Goal: Information Seeking & Learning: Compare options

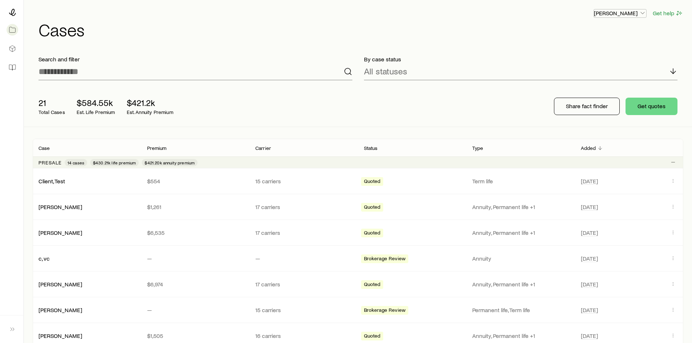
click at [618, 15] on p "[PERSON_NAME]" at bounding box center [620, 12] width 52 height 7
click at [545, 25] on h1 "Cases" at bounding box center [361, 29] width 645 height 17
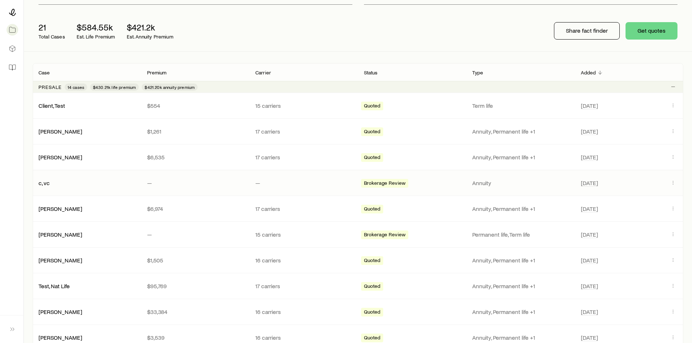
scroll to position [73, 0]
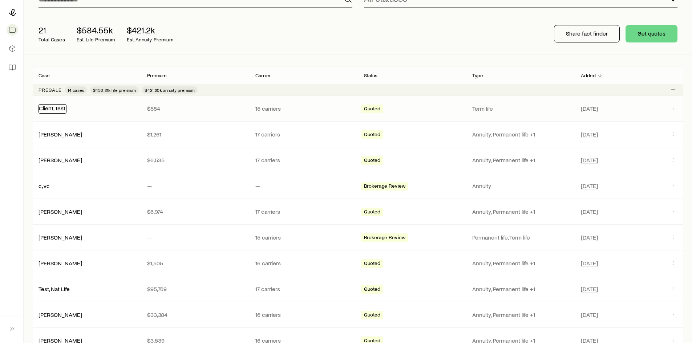
click at [58, 109] on link "Client, Test" at bounding box center [52, 108] width 27 height 7
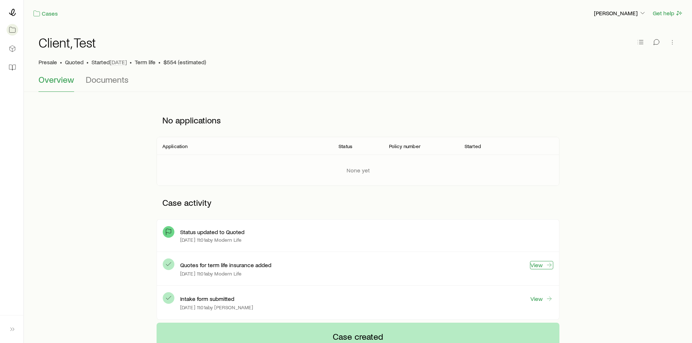
click at [545, 267] on link "View" at bounding box center [541, 265] width 23 height 8
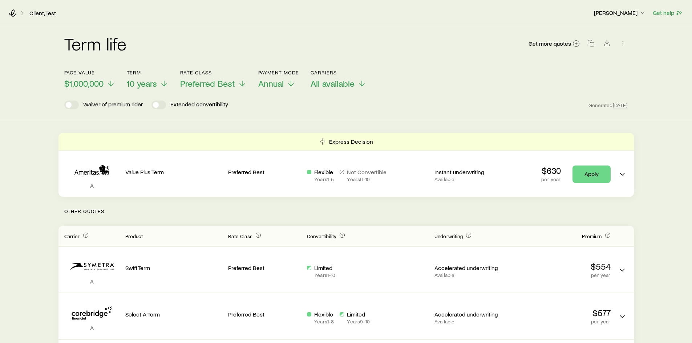
click at [17, 12] on div "Client, Test" at bounding box center [298, 12] width 579 height 7
click at [14, 12] on icon at bounding box center [12, 12] width 7 height 7
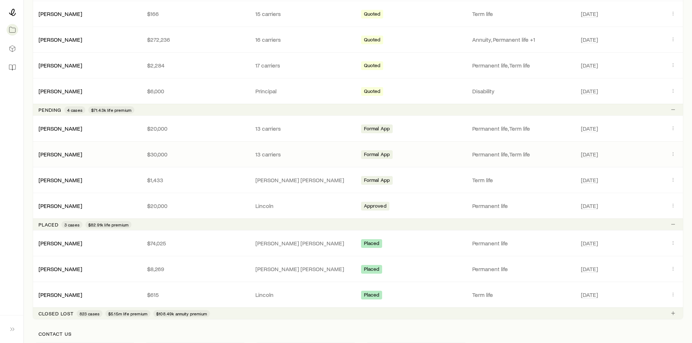
scroll to position [451, 0]
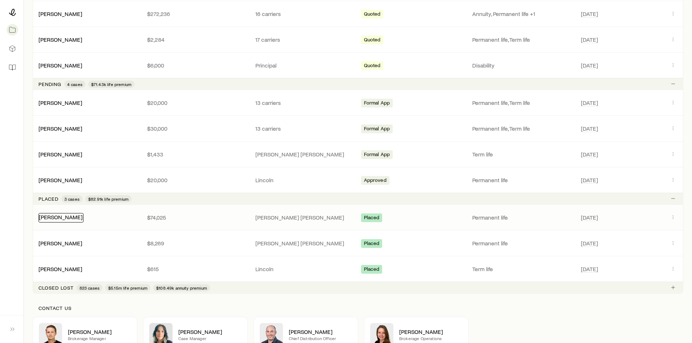
click at [76, 217] on link "Hazelwood, Scott" at bounding box center [61, 217] width 44 height 7
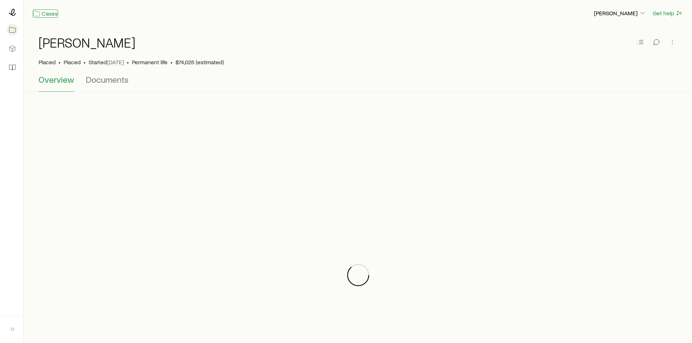
click at [44, 13] on link "Cases" at bounding box center [45, 13] width 25 height 8
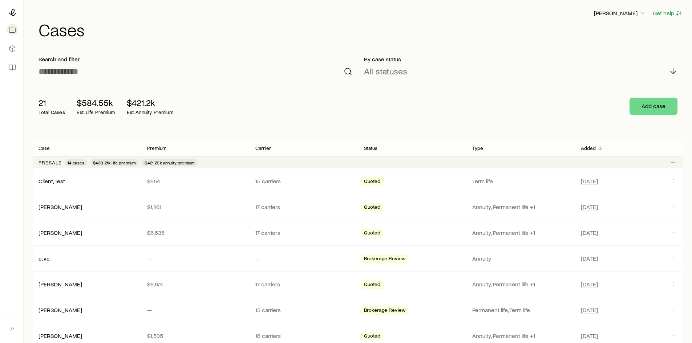
click at [174, 37] on h1 "Cases" at bounding box center [361, 29] width 645 height 17
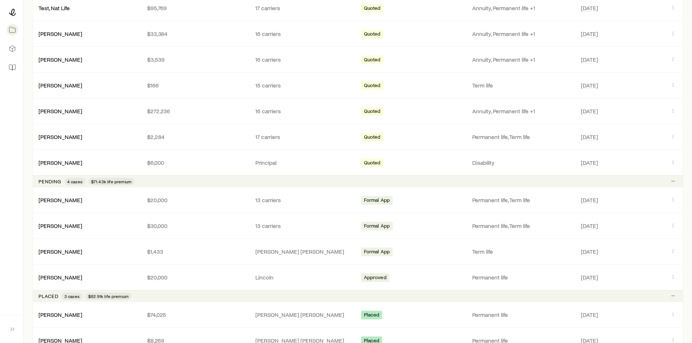
scroll to position [172, 0]
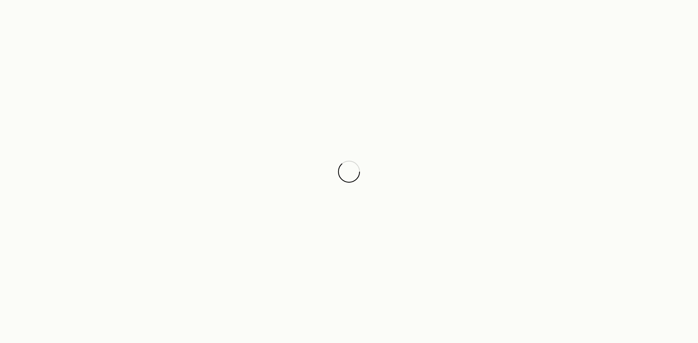
click at [126, 93] on div at bounding box center [349, 171] width 698 height 343
click at [367, 305] on div at bounding box center [349, 171] width 698 height 343
click at [365, 314] on div at bounding box center [349, 171] width 698 height 343
click at [153, 137] on div at bounding box center [349, 171] width 698 height 343
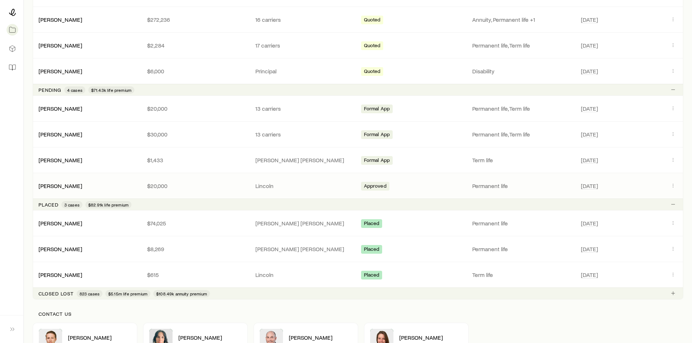
scroll to position [472, 0]
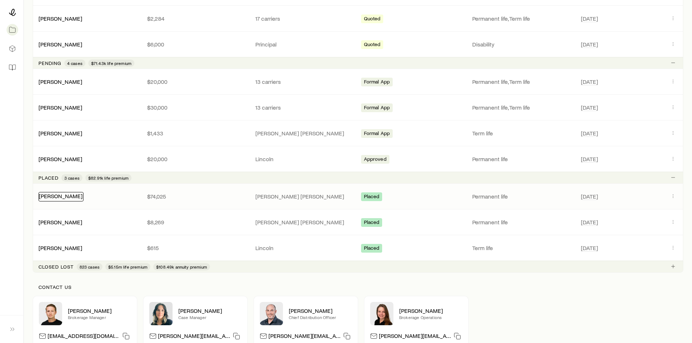
click at [74, 197] on link "[PERSON_NAME]" at bounding box center [61, 196] width 44 height 7
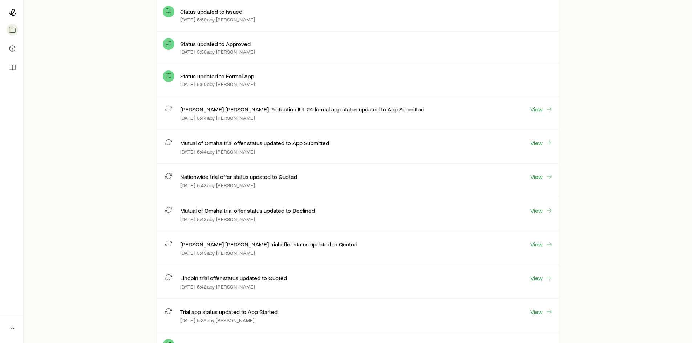
scroll to position [371, 0]
drag, startPoint x: 215, startPoint y: 211, endPoint x: 266, endPoint y: 211, distance: 51.2
click at [266, 211] on p "Mutual of Omaha trial offer status updated to Declined" at bounding box center [247, 211] width 135 height 7
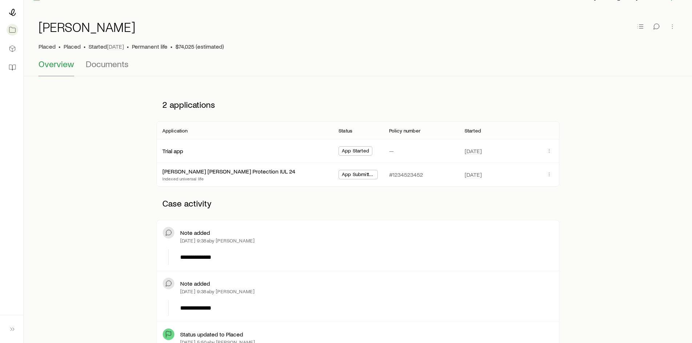
scroll to position [0, 0]
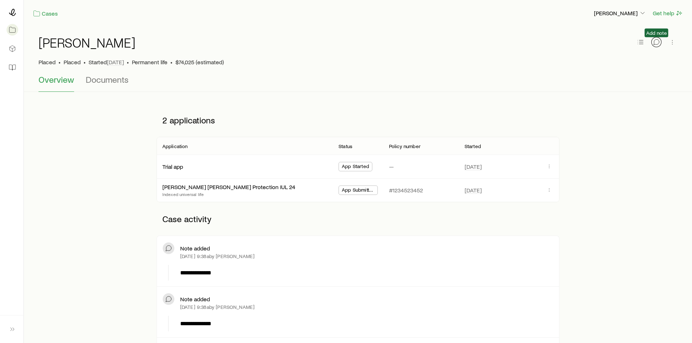
click at [656, 43] on icon "button" at bounding box center [656, 42] width 7 height 7
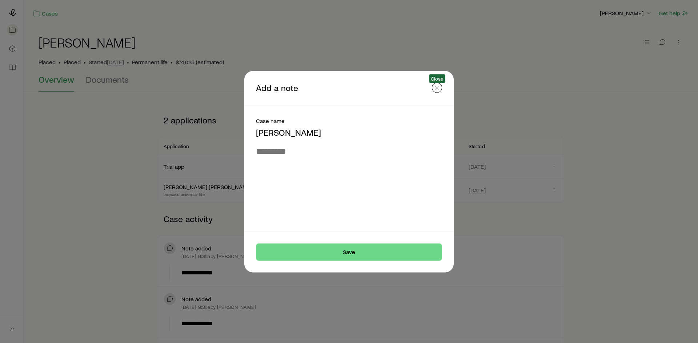
click at [438, 87] on icon "button" at bounding box center [436, 87] width 7 height 7
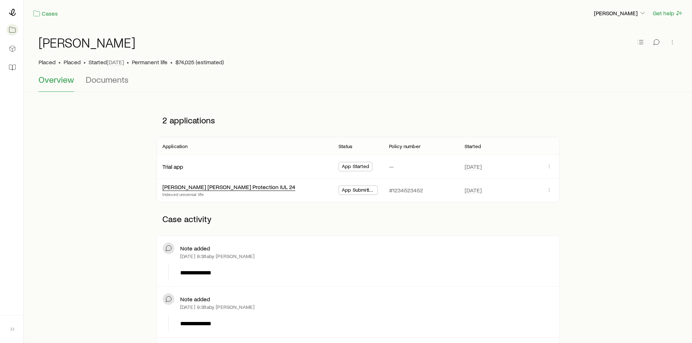
click at [227, 190] on div "John Hancock Protection IUL 24" at bounding box center [228, 188] width 133 height 8
click at [222, 187] on link "John Hancock Protection IUL 24" at bounding box center [229, 186] width 133 height 7
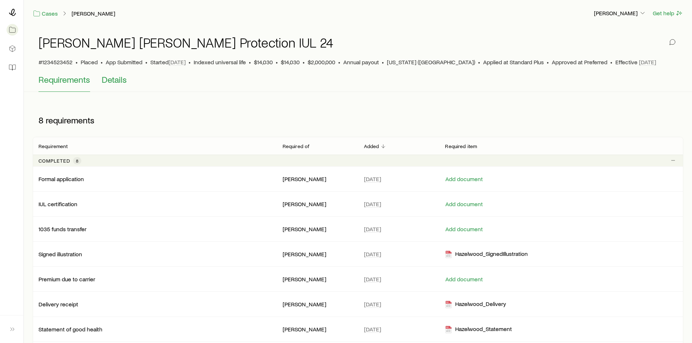
click at [125, 82] on span "Details" at bounding box center [114, 80] width 25 height 10
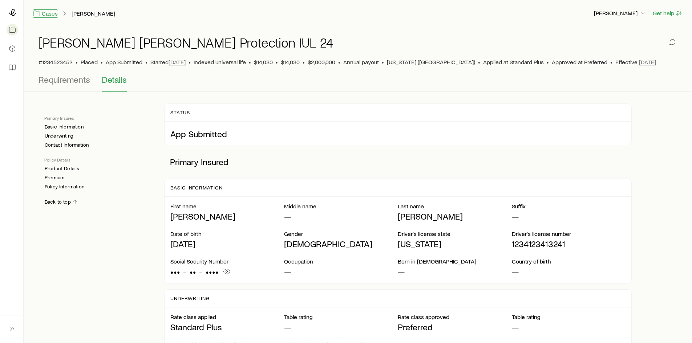
click at [53, 15] on link "Cases" at bounding box center [45, 13] width 25 height 8
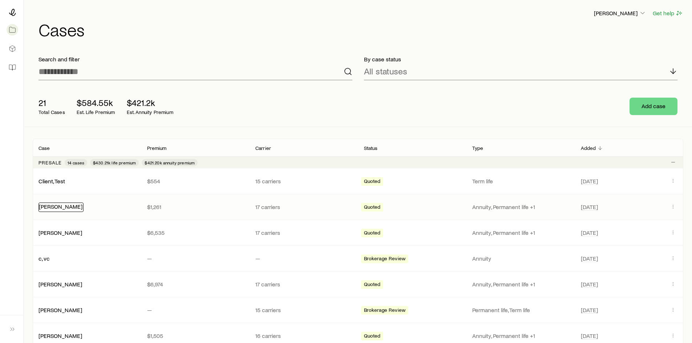
click at [48, 208] on link "Horne, Joe" at bounding box center [61, 206] width 44 height 7
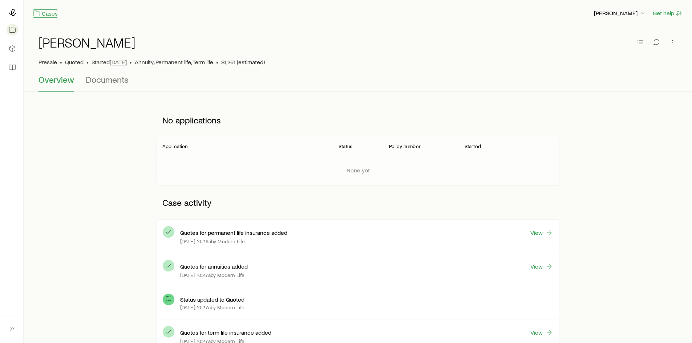
click at [44, 13] on link "Cases" at bounding box center [45, 13] width 25 height 8
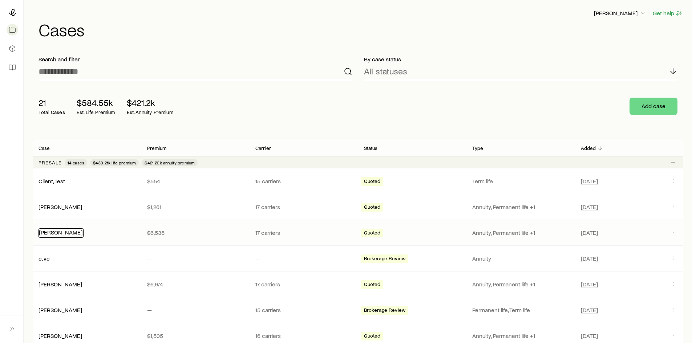
click at [67, 234] on link "Smith, Steve" at bounding box center [61, 232] width 44 height 7
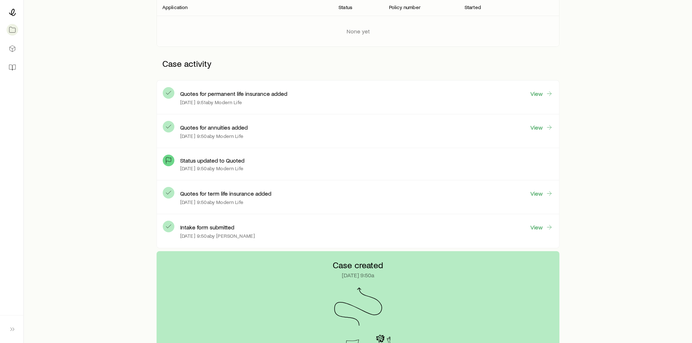
scroll to position [145, 0]
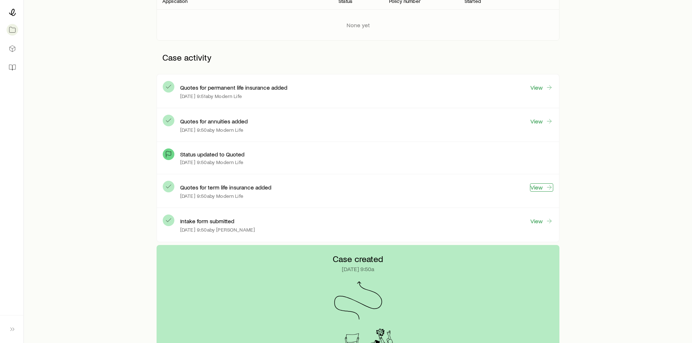
click at [543, 187] on link "View" at bounding box center [541, 188] width 23 height 8
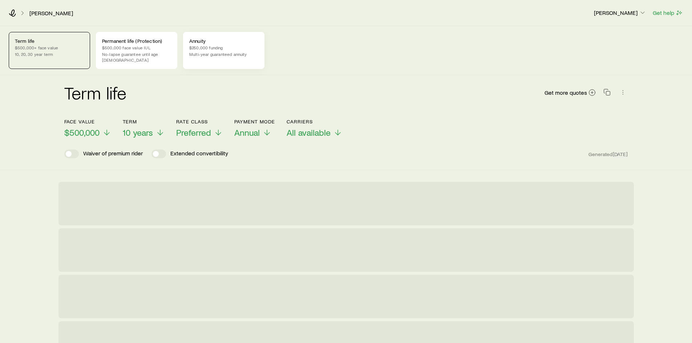
click at [209, 36] on div "Annuity $250,000 funding Multi-year guaranteed annuity" at bounding box center [223, 50] width 81 height 37
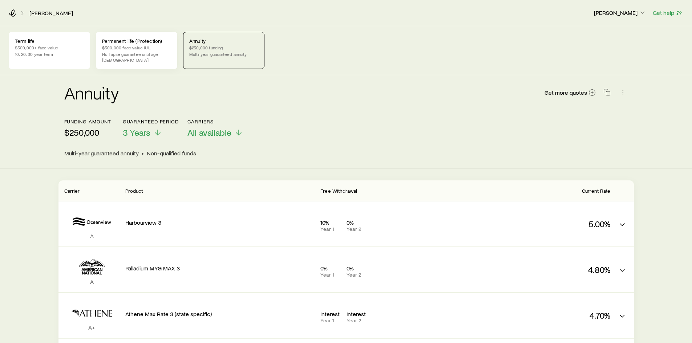
click at [140, 48] on p "$500,000 face value IUL" at bounding box center [136, 48] width 69 height 6
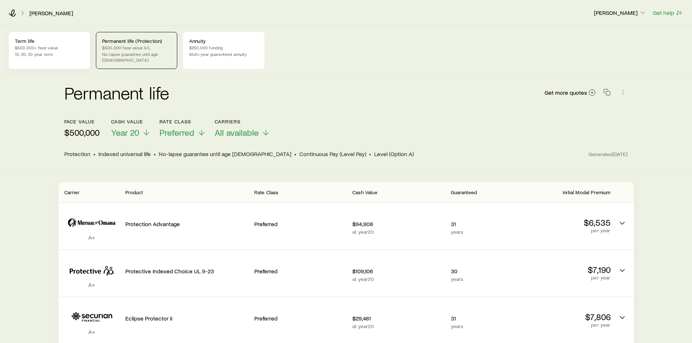
click at [68, 43] on p "Term life" at bounding box center [49, 41] width 69 height 6
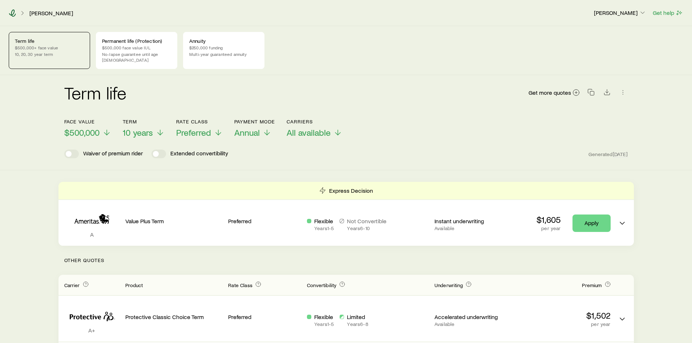
click at [12, 13] on icon at bounding box center [12, 12] width 7 height 7
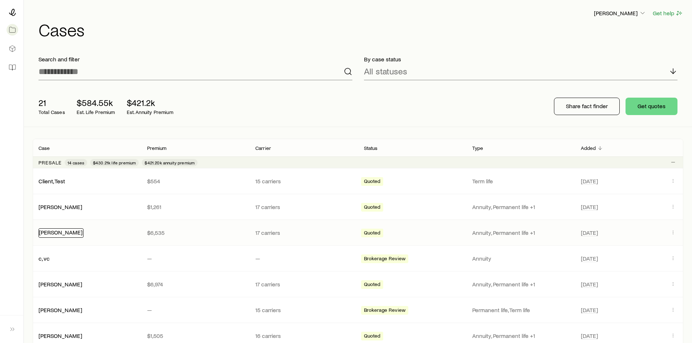
click at [65, 234] on link "Smith, Steve" at bounding box center [61, 232] width 44 height 7
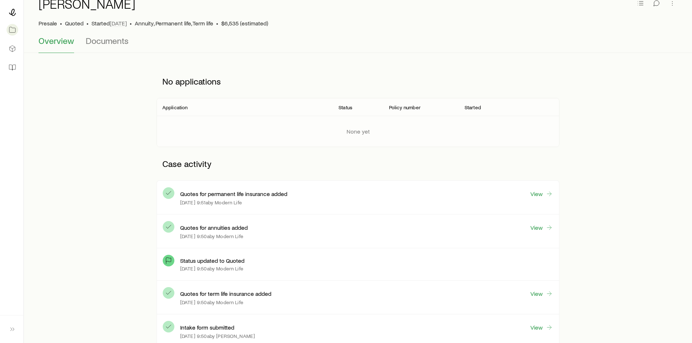
scroll to position [73, 0]
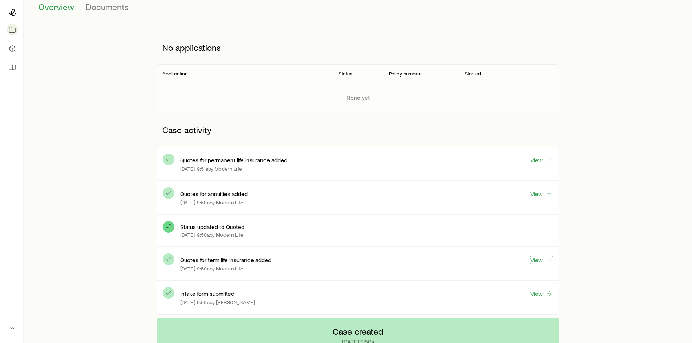
click at [542, 261] on link "View" at bounding box center [541, 260] width 23 height 8
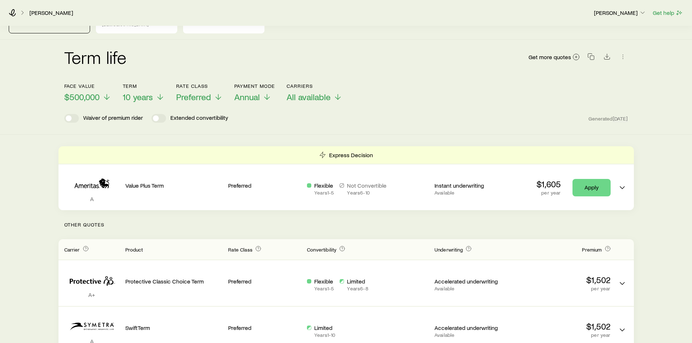
scroll to position [73, 0]
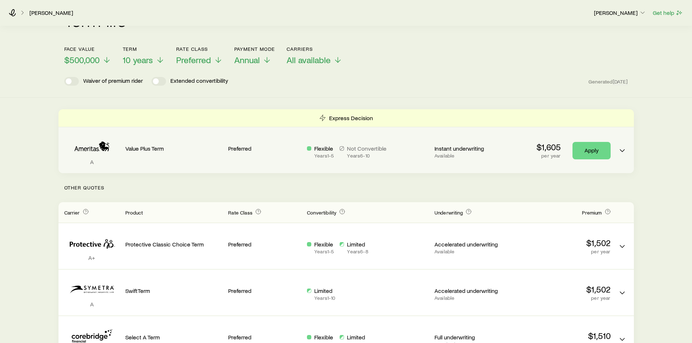
click at [404, 137] on div "Flexible Years 1 - 5 Not Convertible Years 6 - 10" at bounding box center [368, 150] width 122 height 34
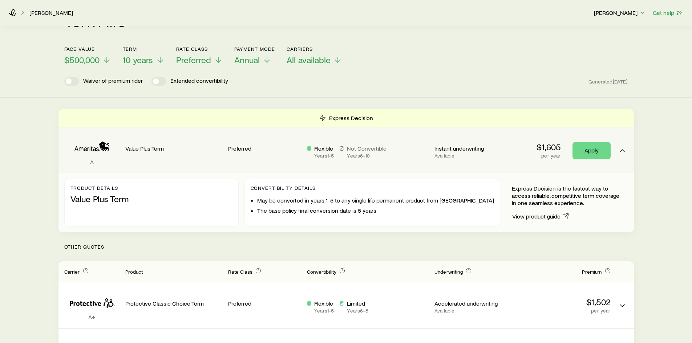
click at [403, 146] on div "Flexible Years 1 - 5 Not Convertible Years 6 - 10" at bounding box center [368, 152] width 122 height 14
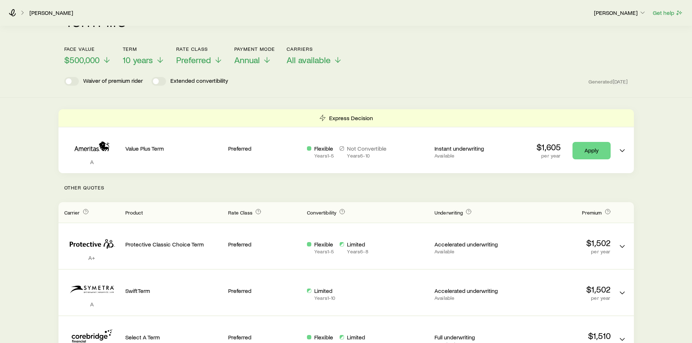
scroll to position [145, 0]
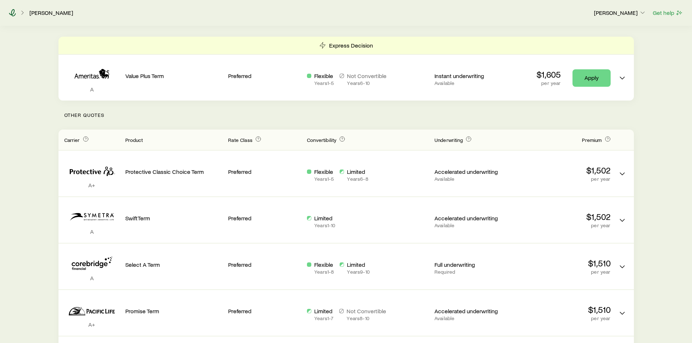
click at [11, 13] on icon at bounding box center [12, 12] width 7 height 7
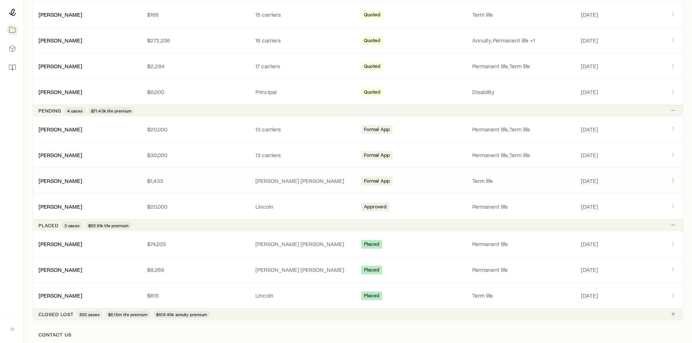
scroll to position [451, 0]
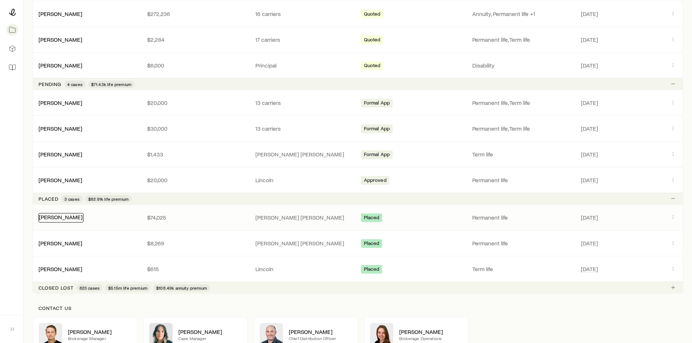
click at [68, 220] on link "Hazelwood, Scott" at bounding box center [61, 217] width 44 height 7
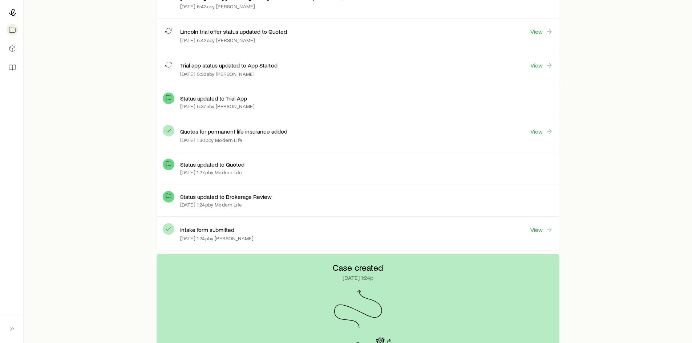
scroll to position [582, 0]
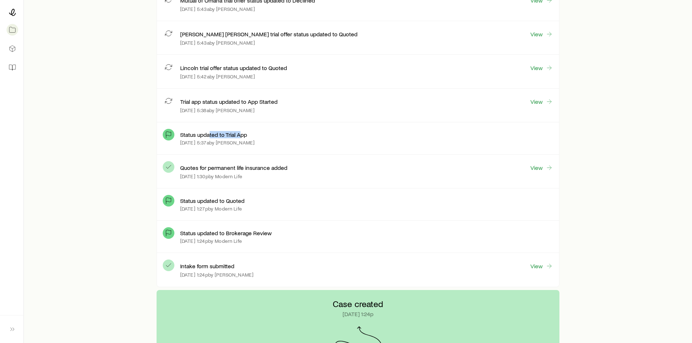
drag, startPoint x: 208, startPoint y: 135, endPoint x: 240, endPoint y: 136, distance: 32.0
click at [240, 136] on p "Status updated to Trial App" at bounding box center [213, 134] width 67 height 7
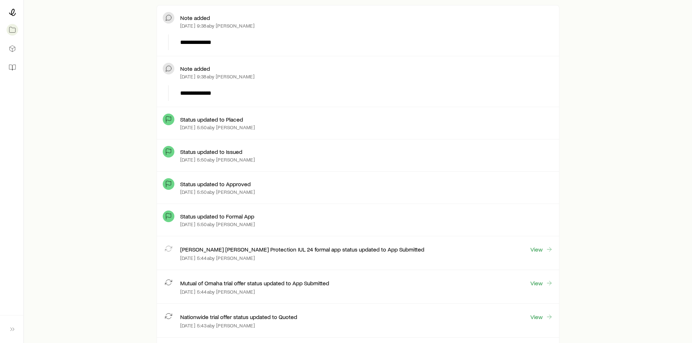
scroll to position [218, 0]
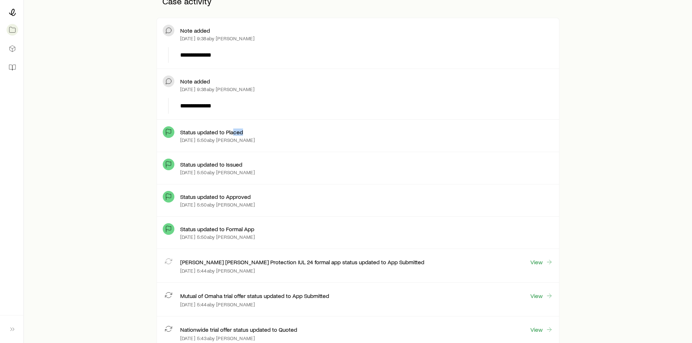
drag, startPoint x: 242, startPoint y: 132, endPoint x: 256, endPoint y: 133, distance: 13.5
click at [256, 132] on div "Status updated to Placed" at bounding box center [366, 132] width 373 height 7
click at [256, 133] on div "Status updated to Placed" at bounding box center [366, 132] width 373 height 7
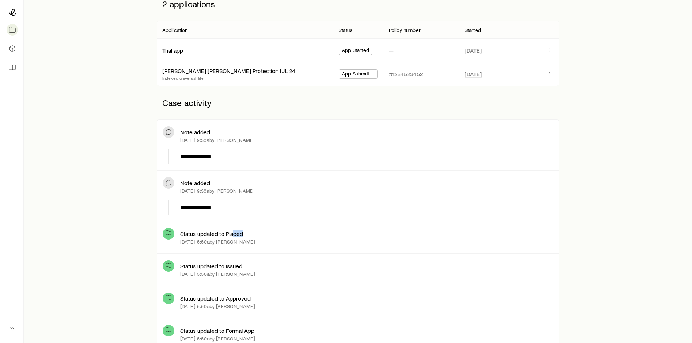
scroll to position [109, 0]
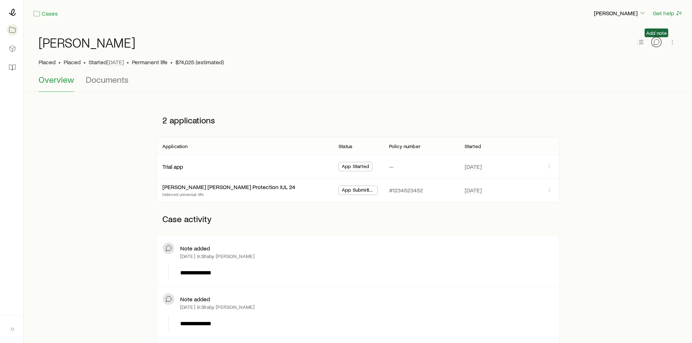
click at [655, 44] on icon "button" at bounding box center [656, 42] width 7 height 7
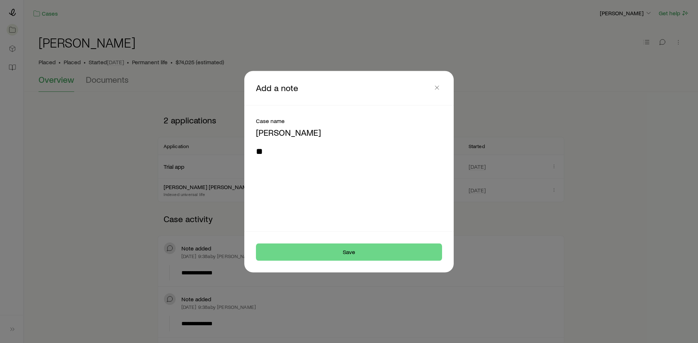
type textarea "*"
click at [438, 87] on icon "button" at bounding box center [436, 87] width 7 height 7
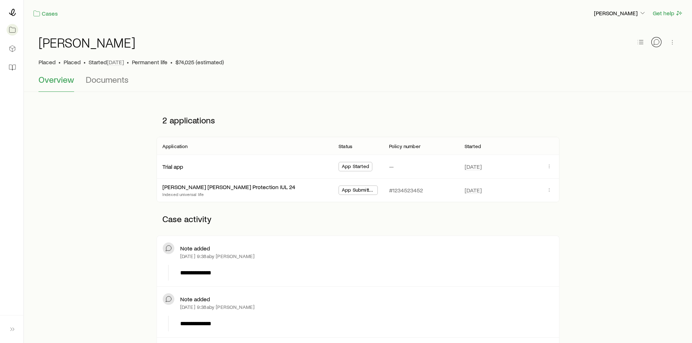
scroll to position [36, 0]
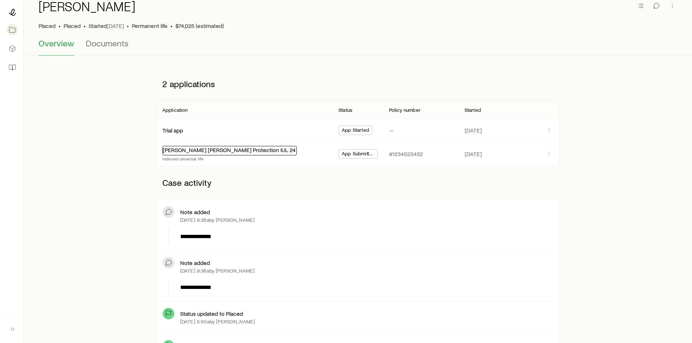
click at [227, 153] on link "John Hancock Protection IUL 24" at bounding box center [229, 149] width 133 height 7
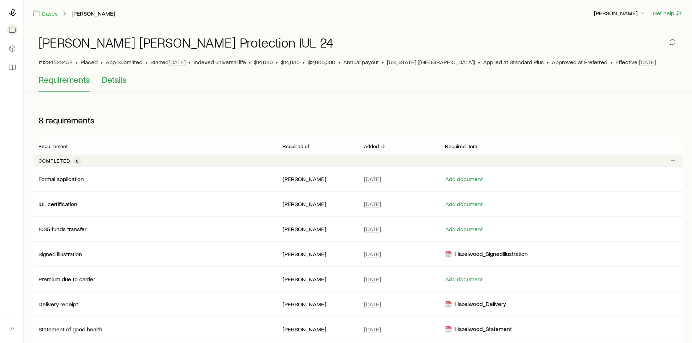
click at [107, 82] on span "Details" at bounding box center [114, 80] width 25 height 10
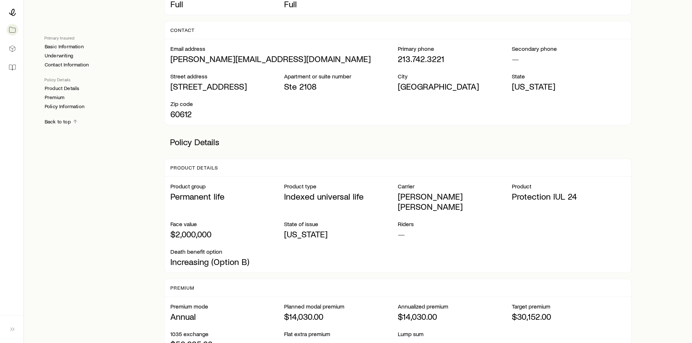
scroll to position [400, 0]
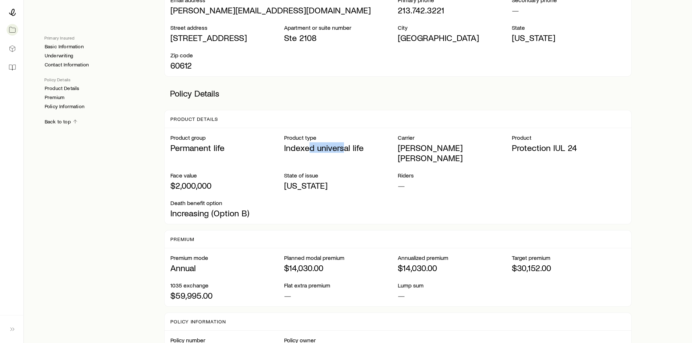
drag, startPoint x: 318, startPoint y: 149, endPoint x: 344, endPoint y: 148, distance: 26.2
click at [344, 148] on p "Indexed universal life" at bounding box center [341, 148] width 114 height 10
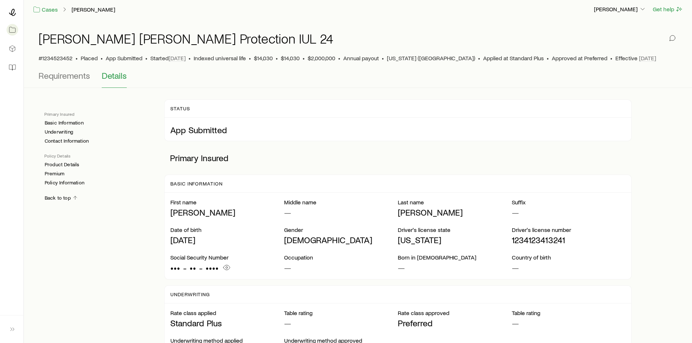
scroll to position [0, 0]
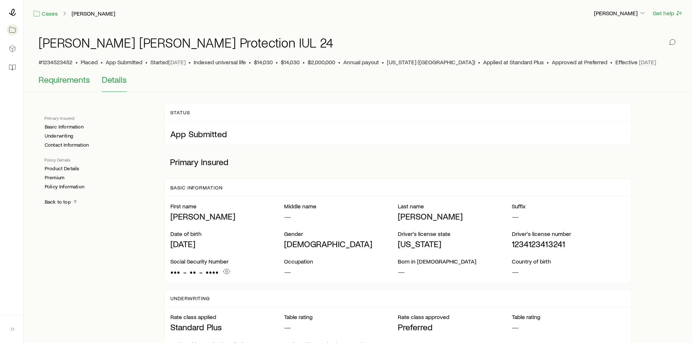
click at [78, 79] on span "Requirements" at bounding box center [65, 80] width 52 height 10
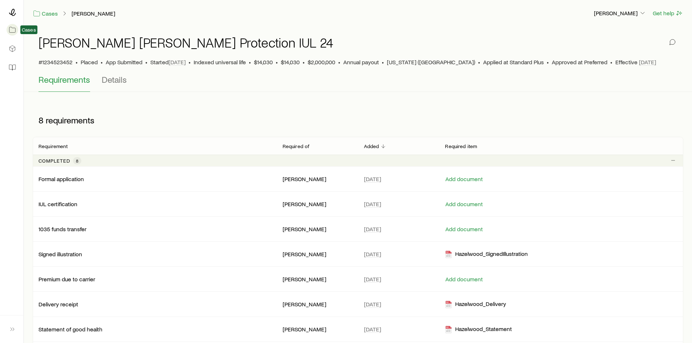
click at [10, 30] on icon at bounding box center [12, 29] width 7 height 7
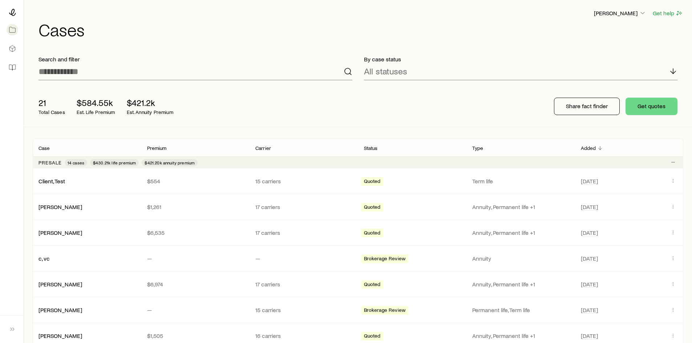
click at [54, 234] on link "Smith, Steve" at bounding box center [61, 232] width 44 height 7
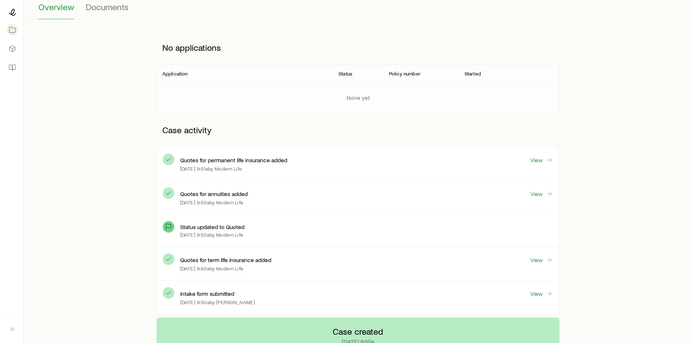
scroll to position [36, 0]
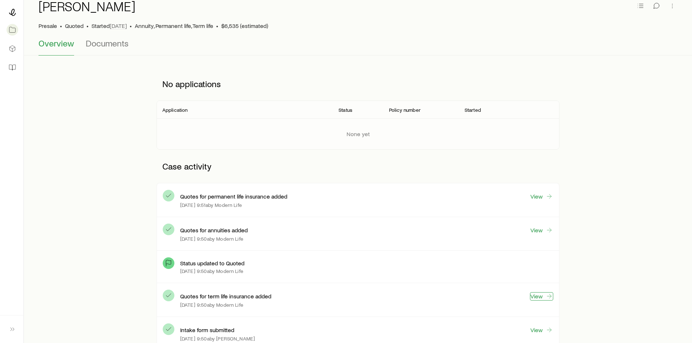
click at [546, 295] on icon at bounding box center [549, 296] width 7 height 7
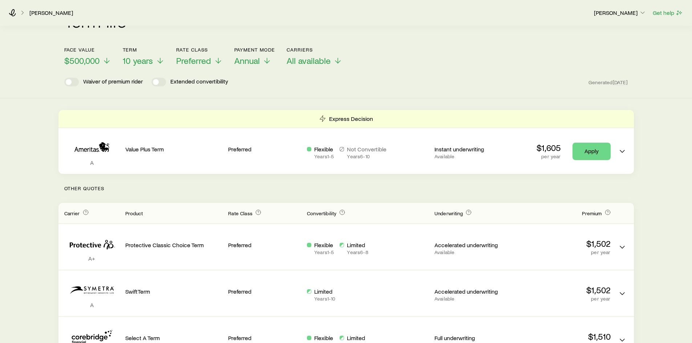
scroll to position [36, 0]
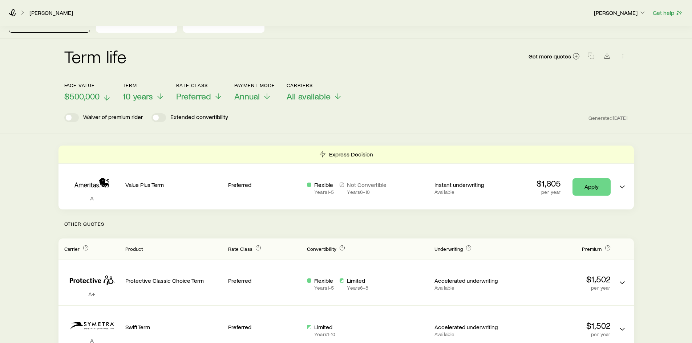
click at [90, 91] on span "$500,000" at bounding box center [81, 96] width 35 height 10
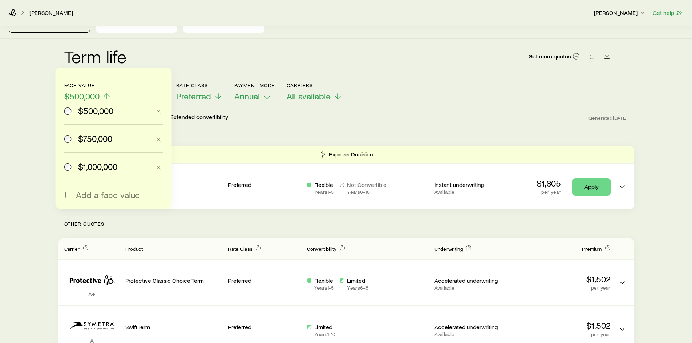
click at [100, 137] on span "$750,000" at bounding box center [95, 139] width 34 height 10
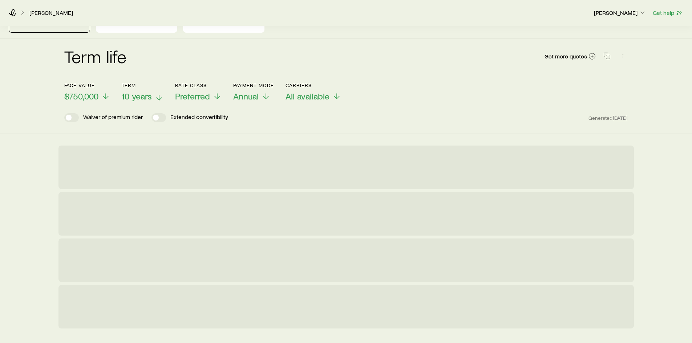
click at [132, 91] on span "10 years" at bounding box center [137, 96] width 30 height 10
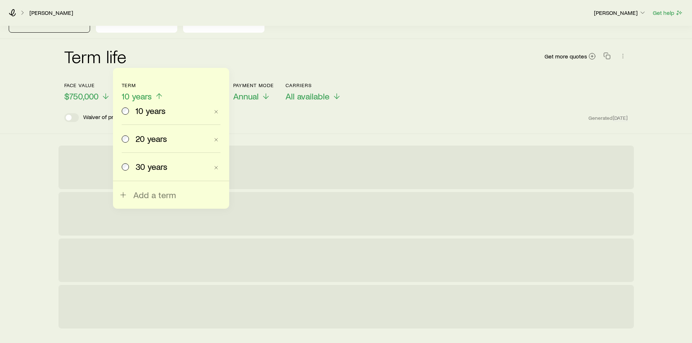
click at [171, 53] on div "Term life Get more quotes" at bounding box center [346, 61] width 564 height 26
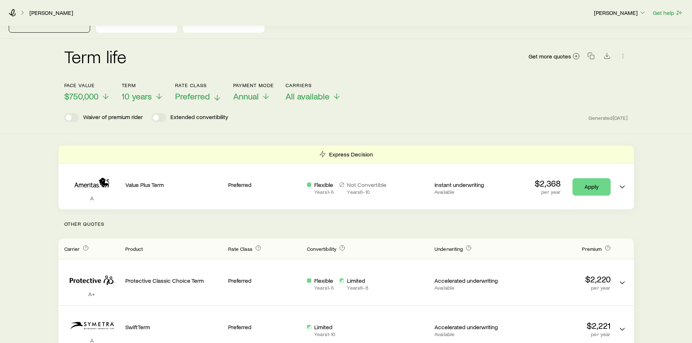
click at [199, 91] on span "Preferred" at bounding box center [192, 96] width 35 height 10
click at [221, 59] on div "Term life Get more quotes" at bounding box center [346, 61] width 564 height 26
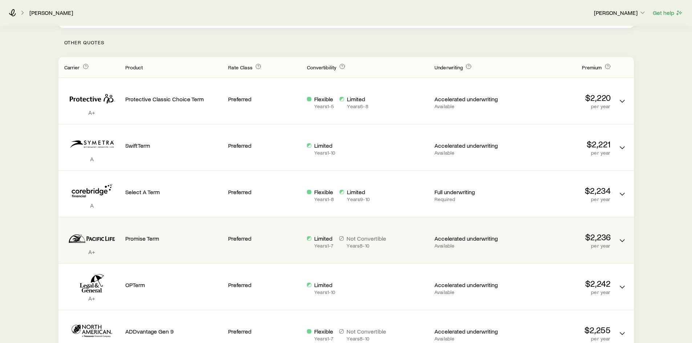
scroll to position [182, 0]
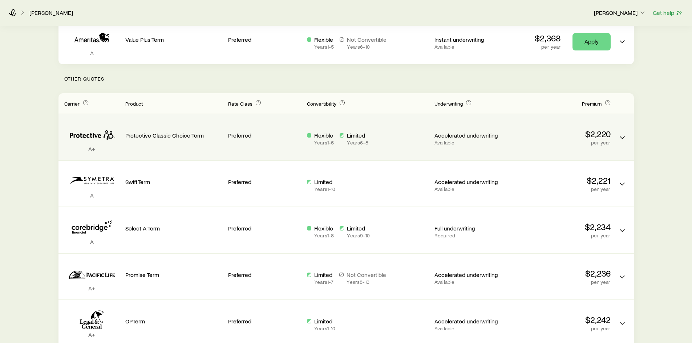
click at [274, 132] on p "Preferred" at bounding box center [264, 135] width 73 height 7
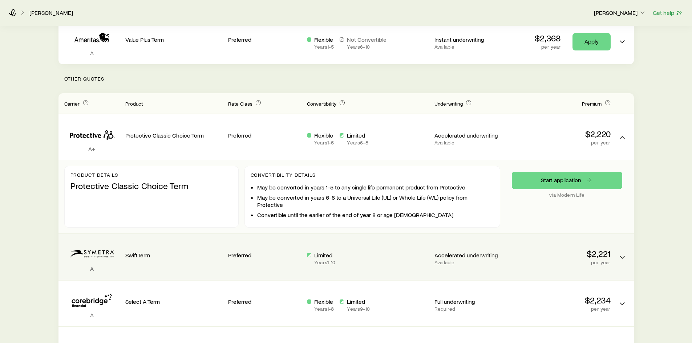
click at [420, 252] on div "Limited Years 1 - 10" at bounding box center [368, 259] width 122 height 14
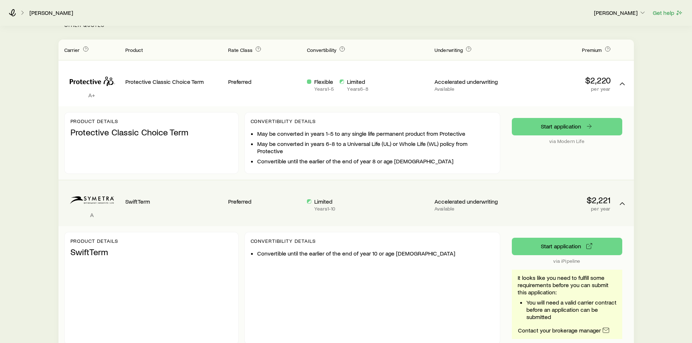
scroll to position [254, 0]
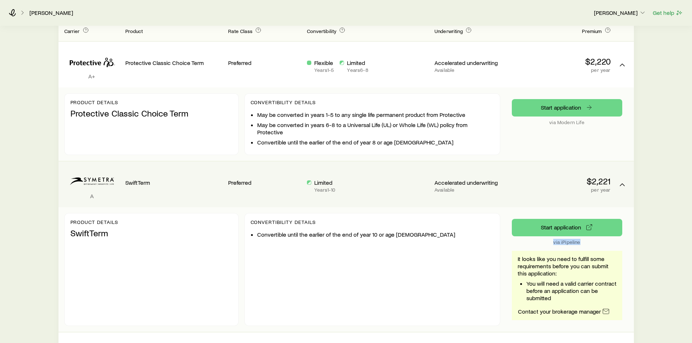
drag, startPoint x: 553, startPoint y: 237, endPoint x: 581, endPoint y: 237, distance: 28.3
click at [581, 240] on p "via iPipeline" at bounding box center [567, 243] width 110 height 6
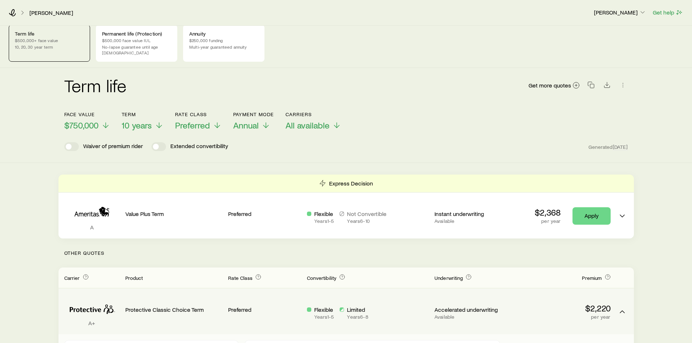
scroll to position [0, 0]
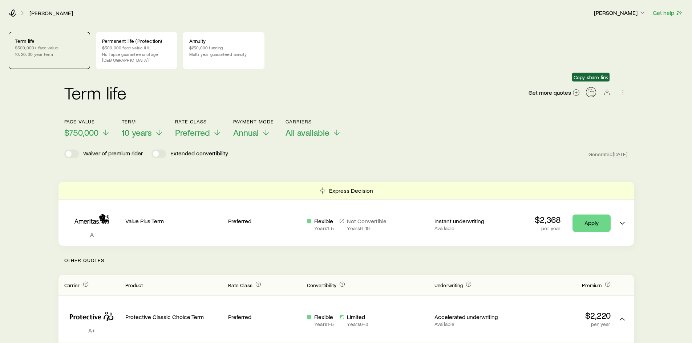
click at [593, 89] on icon "button" at bounding box center [591, 92] width 7 height 7
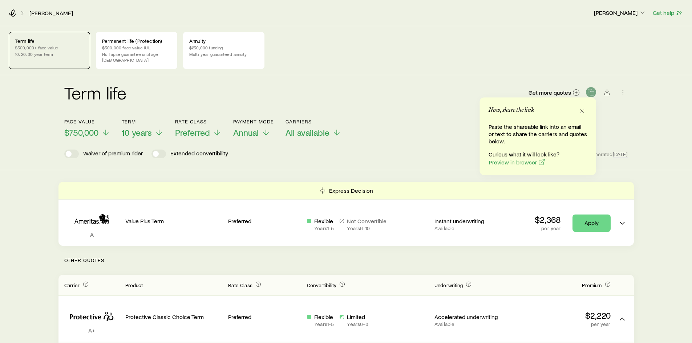
click at [471, 75] on div "Term life Get more quotes" at bounding box center [346, 97] width 564 height 44
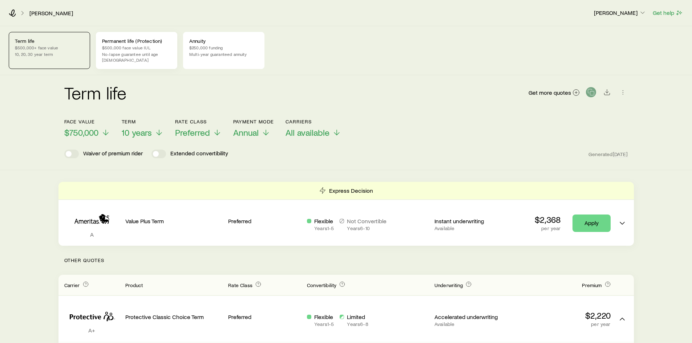
click at [167, 51] on p "No-lapse guarantee until age 90" at bounding box center [136, 57] width 69 height 12
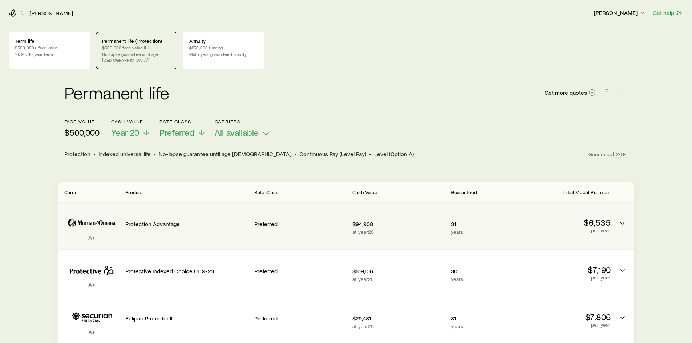
click at [231, 223] on div "Protection Advantage" at bounding box center [186, 223] width 123 height 28
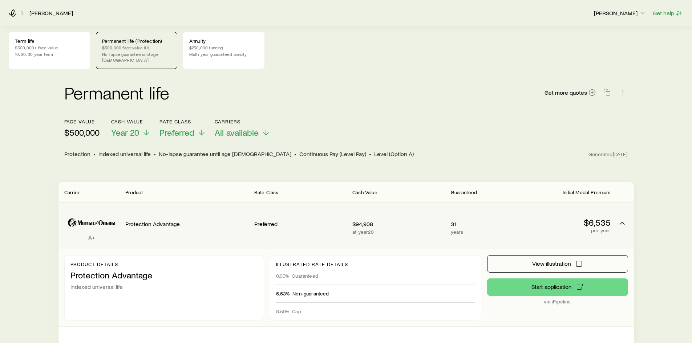
scroll to position [73, 0]
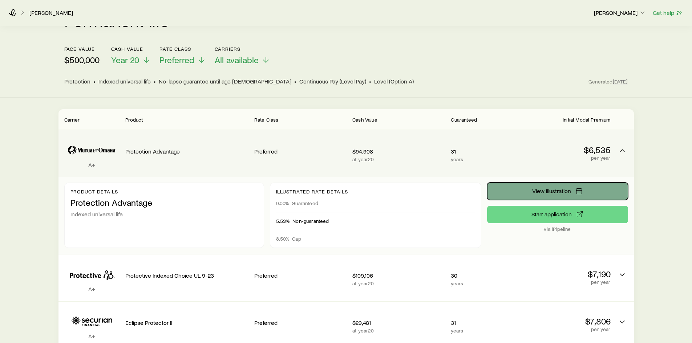
click at [517, 185] on button "View illustration" at bounding box center [557, 191] width 141 height 17
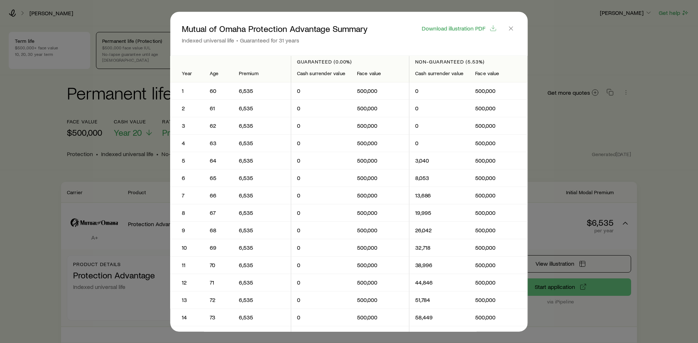
scroll to position [0, 0]
click at [479, 31] on span "Download illustration PDF" at bounding box center [454, 28] width 64 height 6
click at [575, 45] on div at bounding box center [349, 171] width 698 height 343
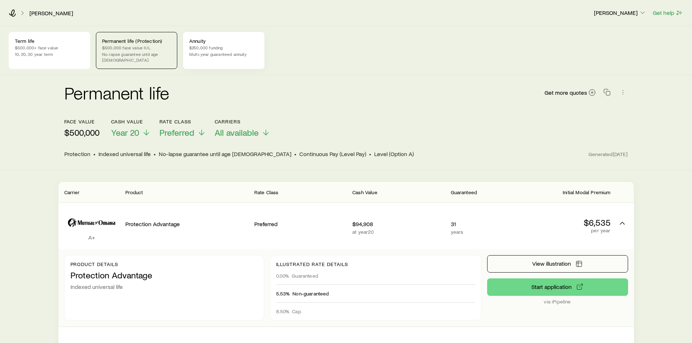
click at [239, 47] on p "$250,000 funding" at bounding box center [223, 48] width 69 height 6
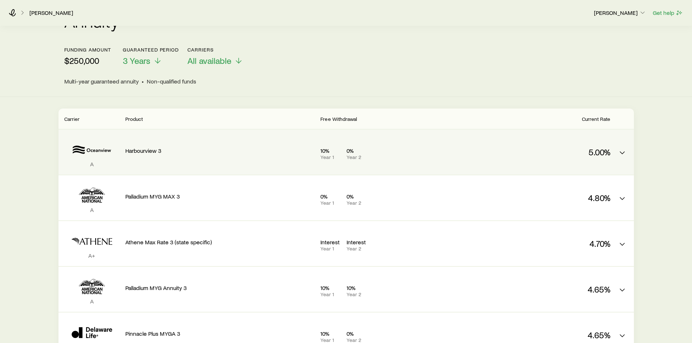
scroll to position [73, 0]
drag, startPoint x: 268, startPoint y: 154, endPoint x: 294, endPoint y: 155, distance: 25.8
click at [268, 154] on div "Harbourview 3" at bounding box center [220, 149] width 190 height 28
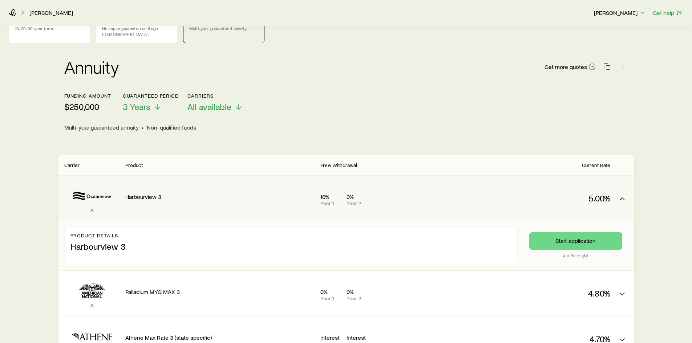
scroll to position [0, 0]
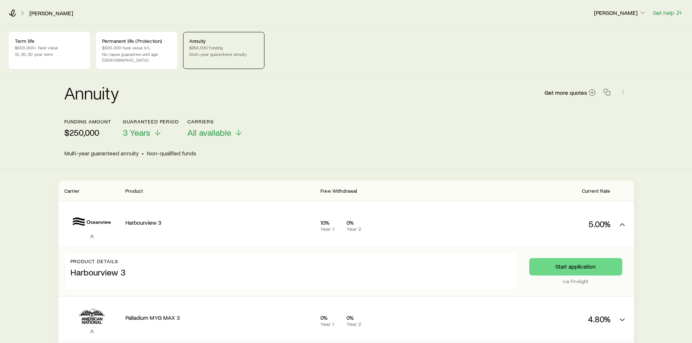
click at [482, 150] on div "Multi-year guaranteed annuity • Non-qualified funds" at bounding box center [346, 153] width 564 height 7
click at [128, 53] on p "No-lapse guarantee until age 90" at bounding box center [136, 57] width 69 height 12
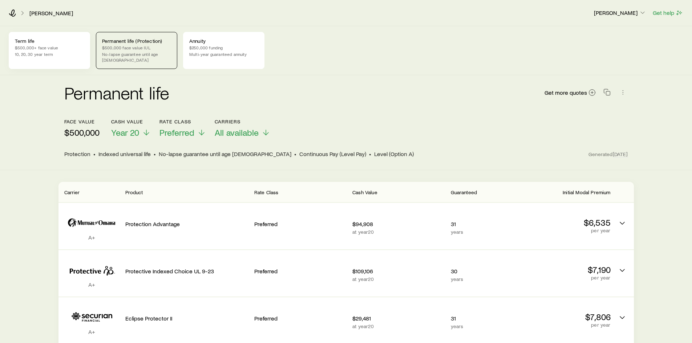
click at [71, 51] on div "Term life $500,000+ face value 10, 20, 30 year term" at bounding box center [49, 50] width 81 height 37
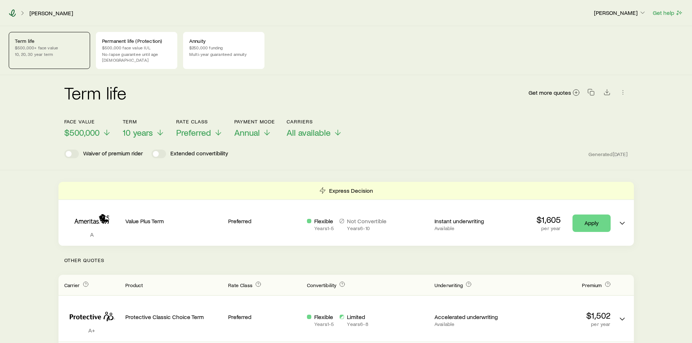
click at [12, 14] on icon at bounding box center [12, 12] width 7 height 7
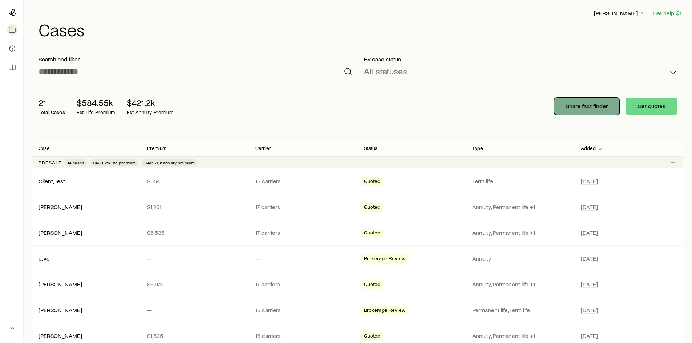
click at [574, 106] on p "Share fact finder" at bounding box center [587, 105] width 42 height 7
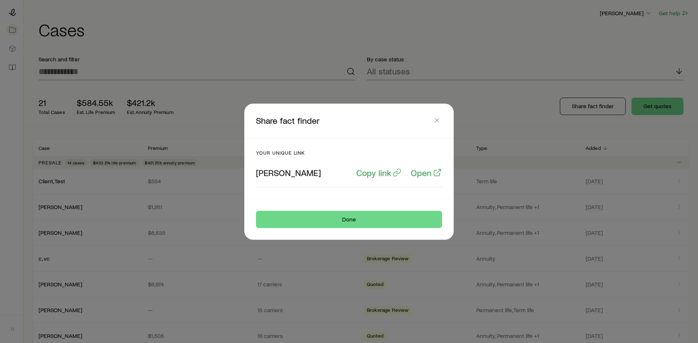
drag, startPoint x: 257, startPoint y: 173, endPoint x: 311, endPoint y: 174, distance: 54.5
click at [311, 174] on p "Frank Peterson" at bounding box center [288, 173] width 65 height 10
click at [417, 172] on p "Open" at bounding box center [421, 173] width 21 height 10
click at [437, 117] on icon "button" at bounding box center [436, 120] width 7 height 7
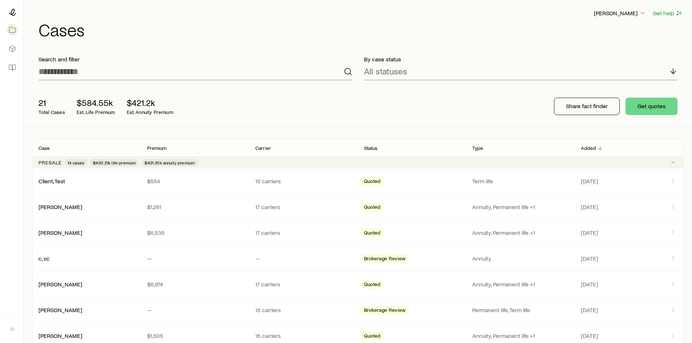
drag, startPoint x: 512, startPoint y: 60, endPoint x: 507, endPoint y: 59, distance: 5.2
click at [512, 60] on p "By case status" at bounding box center [521, 59] width 314 height 7
click at [461, 110] on div "21 Total Cases $584.55k Est. Life Premium $421.2k Est. Annuity Premium Share fa…" at bounding box center [358, 106] width 651 height 41
click at [525, 46] on div "Frank Peterson Get help Cases" at bounding box center [358, 23] width 651 height 47
click at [637, 11] on p "Frank Peterson" at bounding box center [620, 12] width 52 height 7
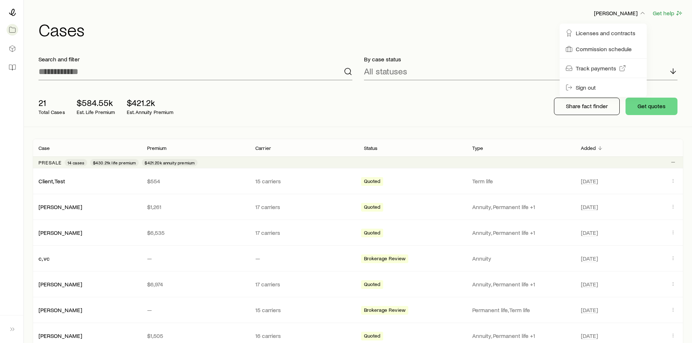
click at [535, 18] on header "Frank Peterson Get help Cases" at bounding box center [358, 23] width 651 height 29
click at [11, 51] on icon at bounding box center [12, 48] width 7 height 7
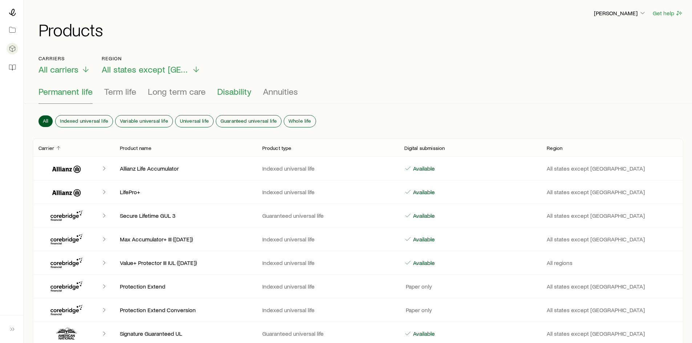
click at [232, 89] on span "Disability" at bounding box center [234, 92] width 34 height 10
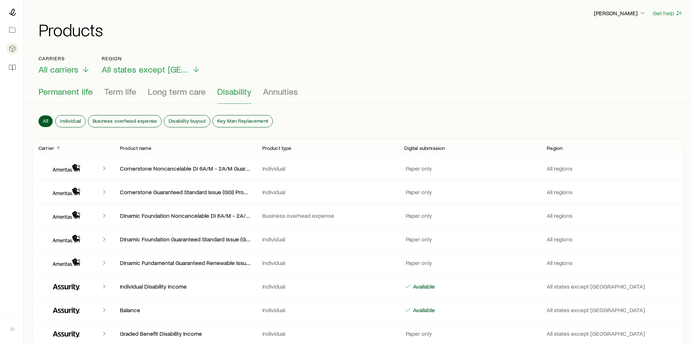
click at [68, 96] on span "Permanent life" at bounding box center [66, 92] width 54 height 10
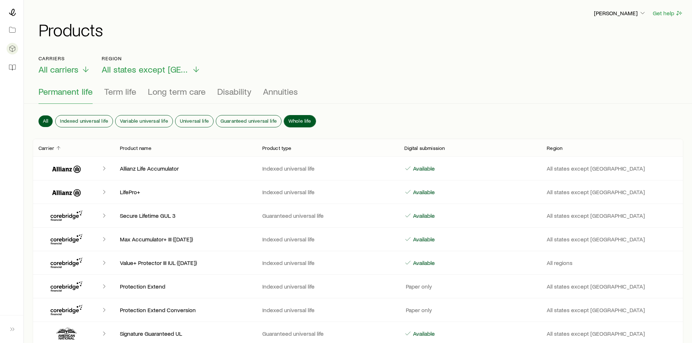
click at [291, 118] on span "Whole life" at bounding box center [300, 121] width 23 height 6
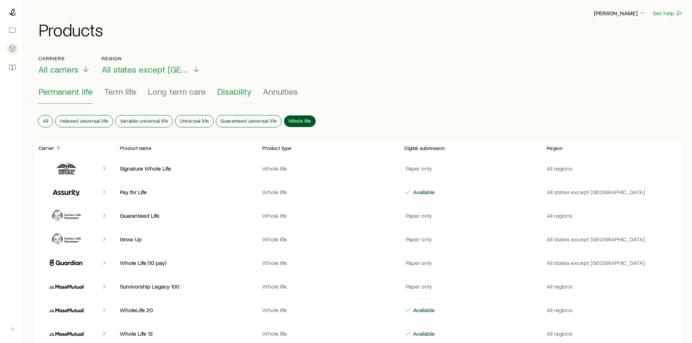
click at [238, 91] on span "Disability" at bounding box center [234, 92] width 34 height 10
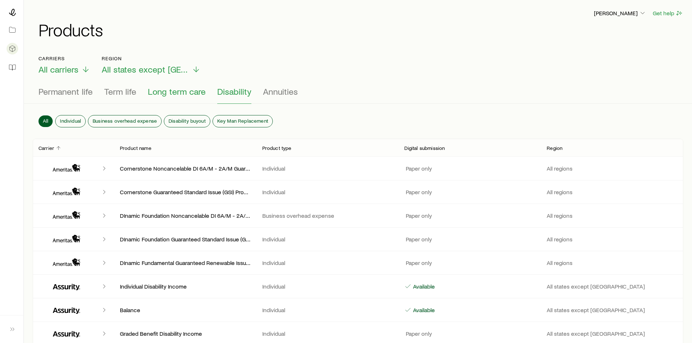
click at [185, 94] on span "Long term care" at bounding box center [177, 92] width 58 height 10
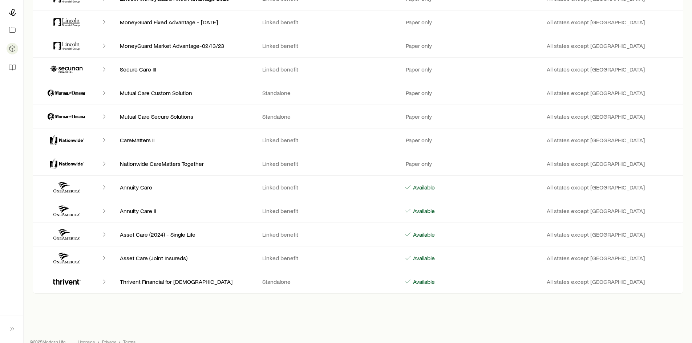
scroll to position [218, 0]
drag, startPoint x: 132, startPoint y: 141, endPoint x: 153, endPoint y: 139, distance: 21.2
click at [153, 139] on p "CareMatters II" at bounding box center [185, 139] width 131 height 7
drag, startPoint x: 141, startPoint y: 162, endPoint x: 197, endPoint y: 163, distance: 55.2
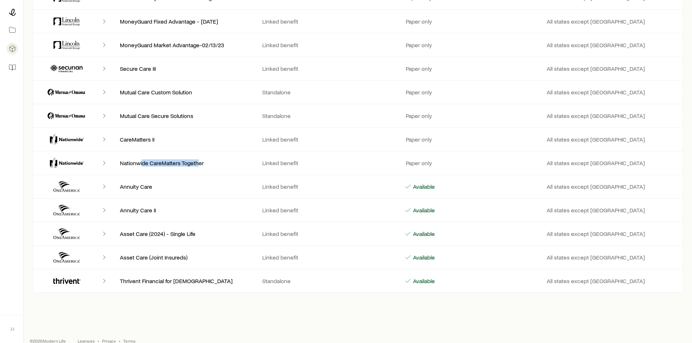
click at [197, 163] on p "Nationwide CareMatters Together" at bounding box center [185, 163] width 131 height 7
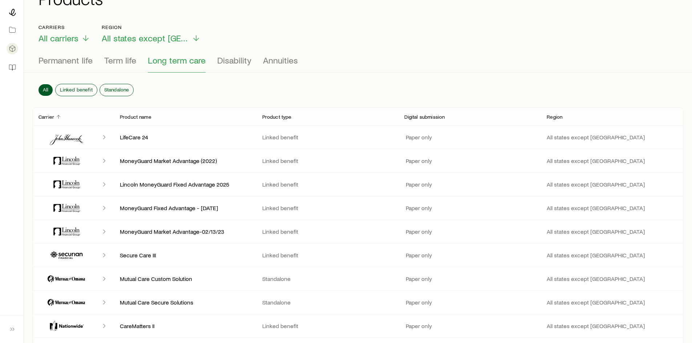
scroll to position [0, 0]
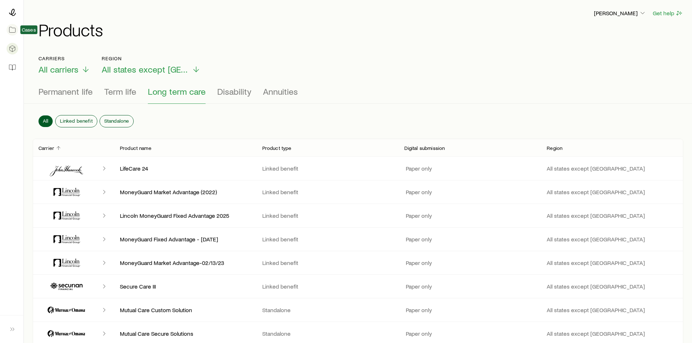
click at [16, 31] on link at bounding box center [12, 30] width 12 height 16
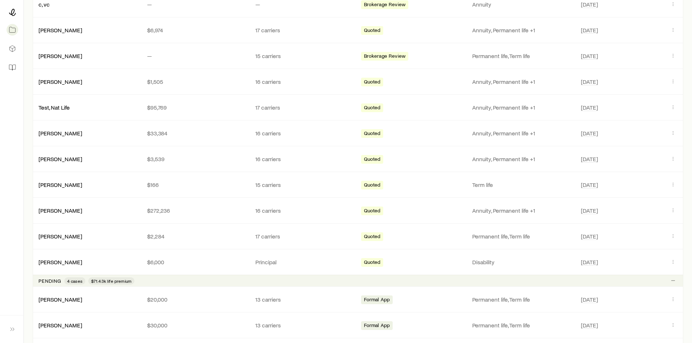
scroll to position [145, 0]
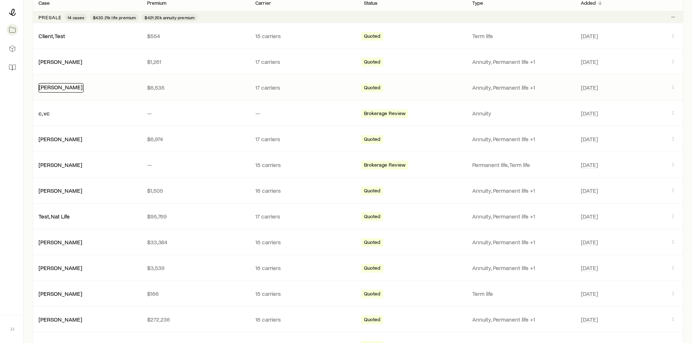
click at [65, 88] on link "Smith, Steve" at bounding box center [61, 87] width 44 height 7
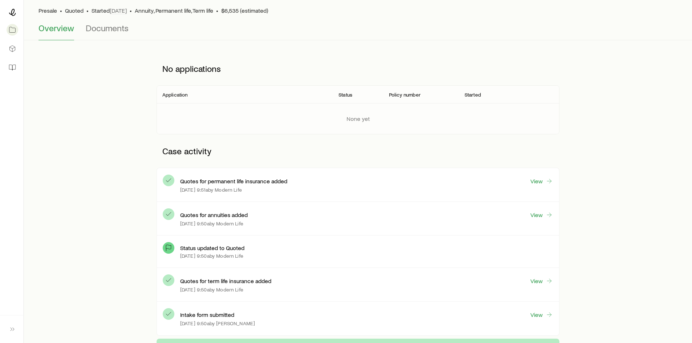
scroll to position [73, 0]
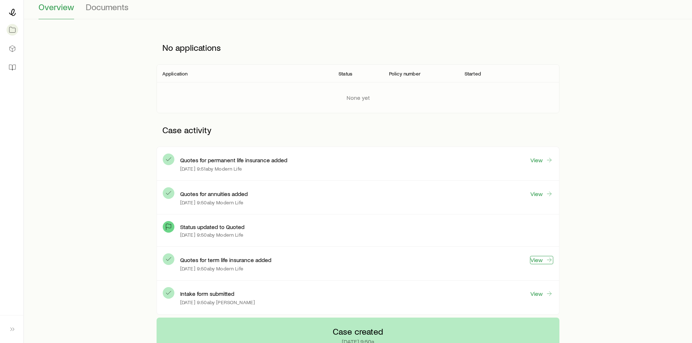
click at [539, 259] on link "View" at bounding box center [541, 260] width 23 height 8
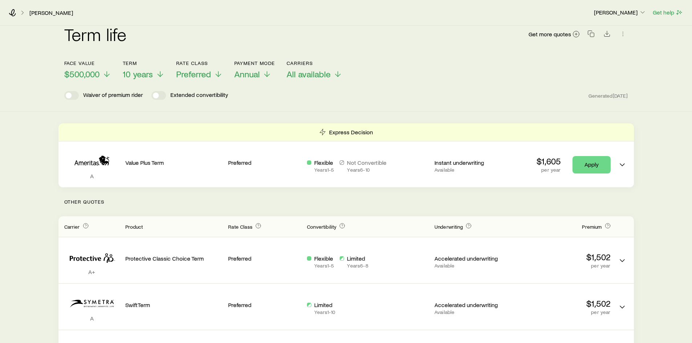
scroll to position [73, 0]
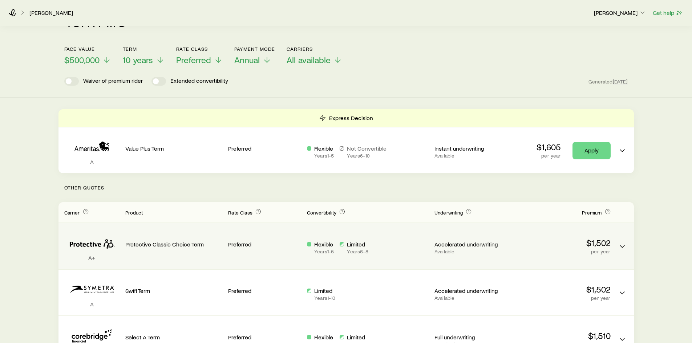
click at [517, 240] on p "$1,502" at bounding box center [562, 243] width 97 height 10
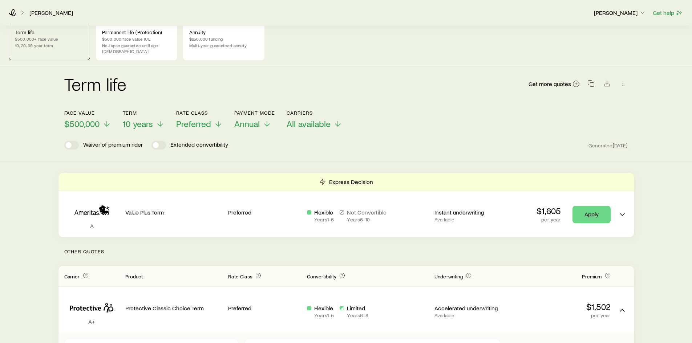
scroll to position [0, 0]
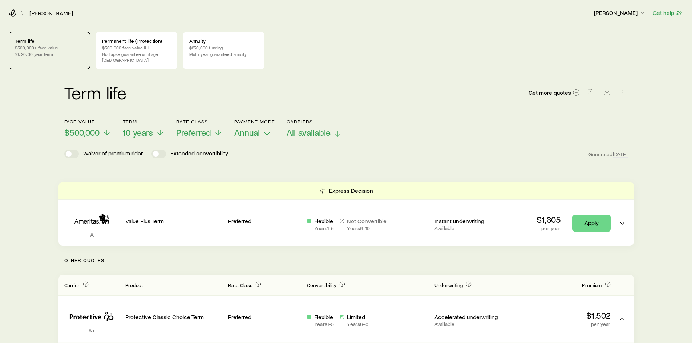
click at [306, 128] on span "All available" at bounding box center [309, 133] width 44 height 10
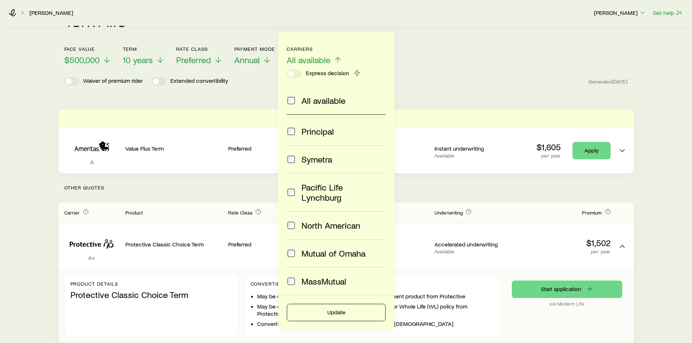
scroll to position [145, 0]
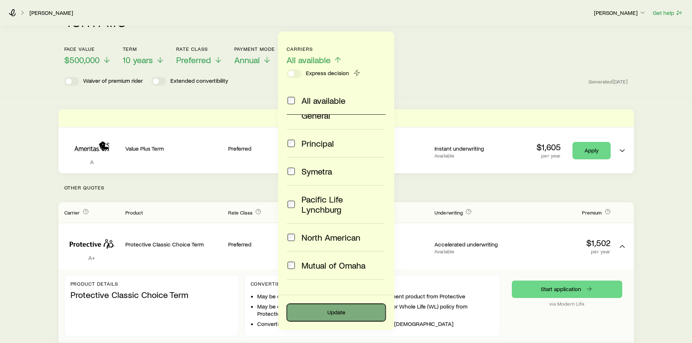
click at [333, 311] on button "Update" at bounding box center [336, 312] width 99 height 17
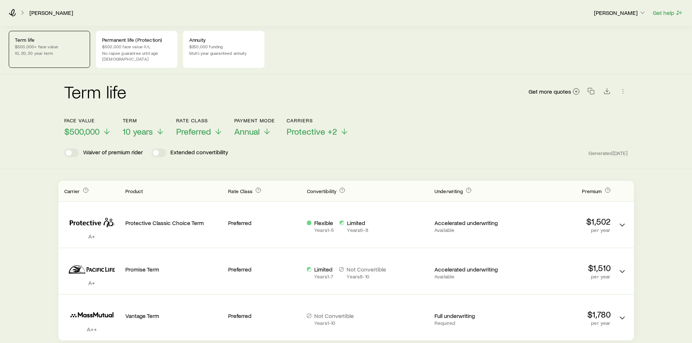
scroll to position [0, 0]
